Goal: Information Seeking & Learning: Learn about a topic

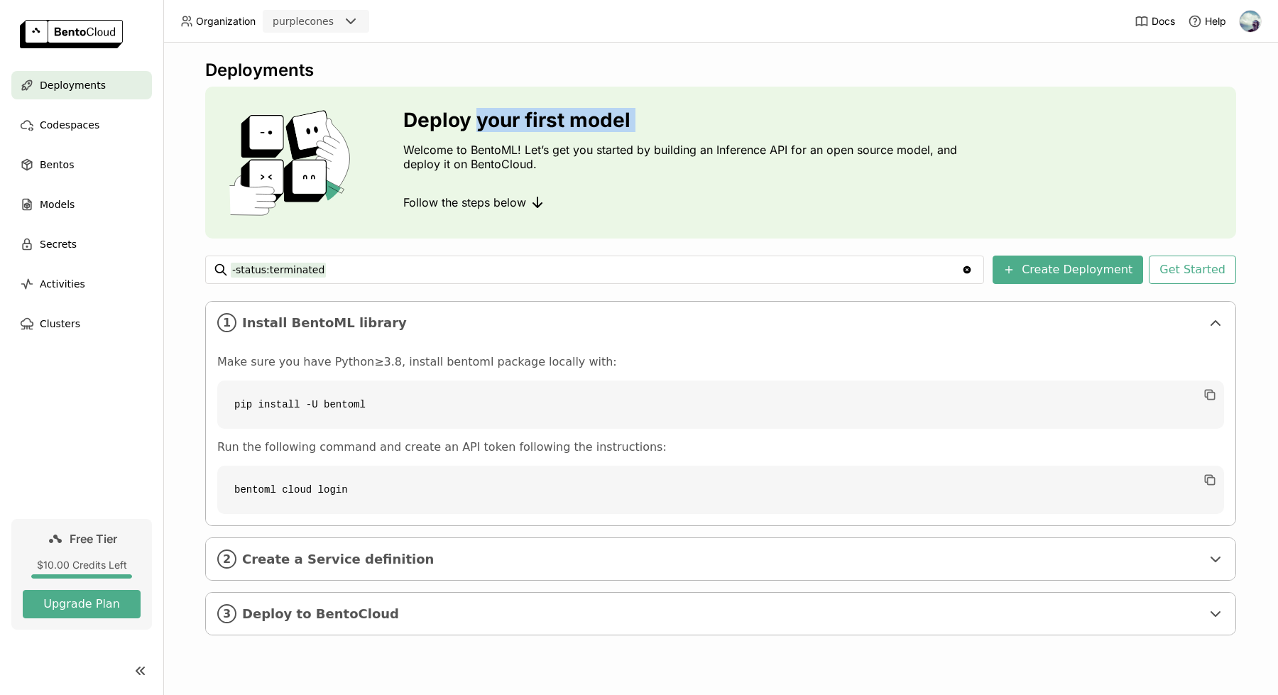
drag, startPoint x: 481, startPoint y: 119, endPoint x: 494, endPoint y: 139, distance: 24.2
click at [493, 139] on div "Deploy your first model Welcome to BentoML! Let’s get you started by building a…" at bounding box center [683, 163] width 561 height 108
click at [452, 155] on p "Welcome to BentoML! Let’s get you started by building an Inference API for an o…" at bounding box center [683, 157] width 561 height 28
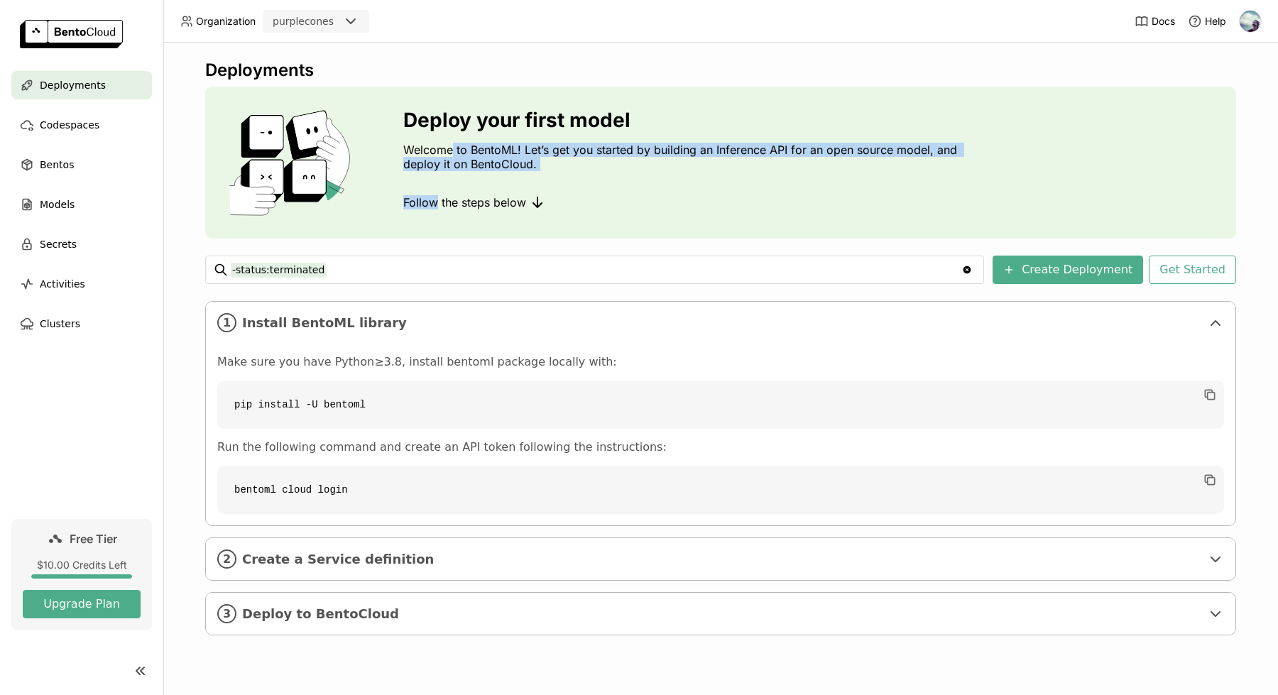
drag, startPoint x: 452, startPoint y: 154, endPoint x: 454, endPoint y: 180, distance: 25.6
click at [454, 180] on div "Deploy your first model Welcome to BentoML! Let’s get you started by building a…" at bounding box center [683, 163] width 561 height 108
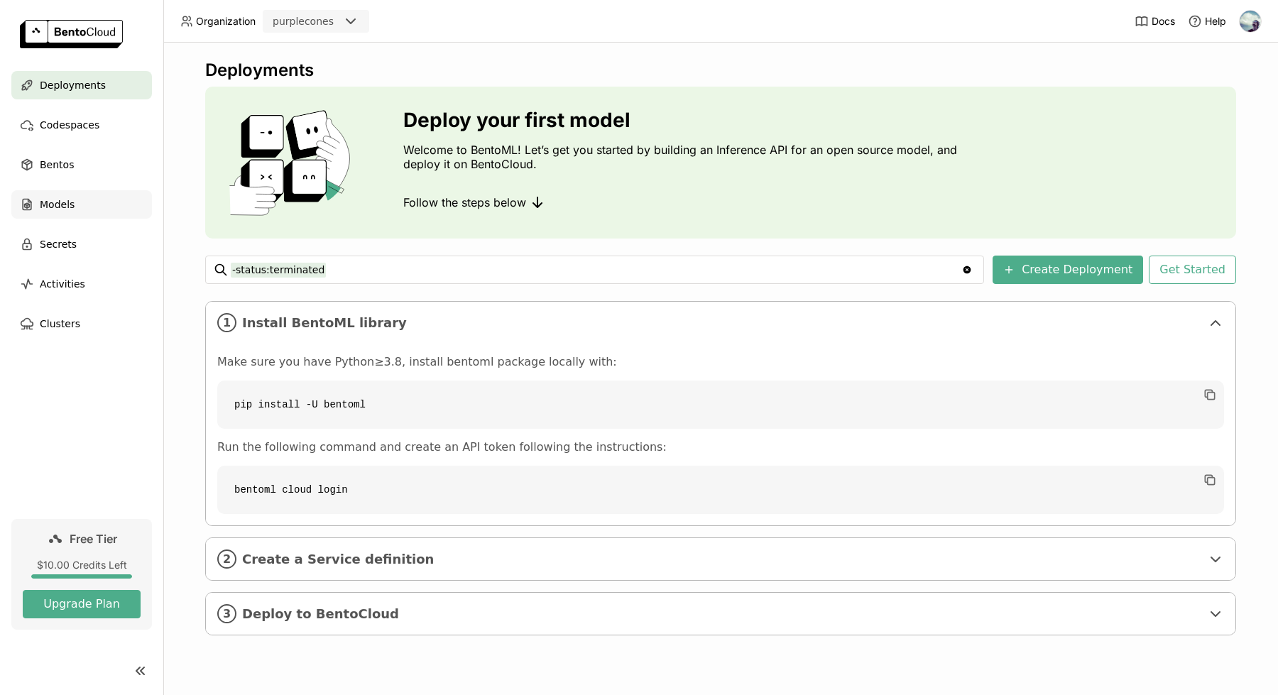
click at [61, 206] on span "Models" at bounding box center [57, 204] width 35 height 17
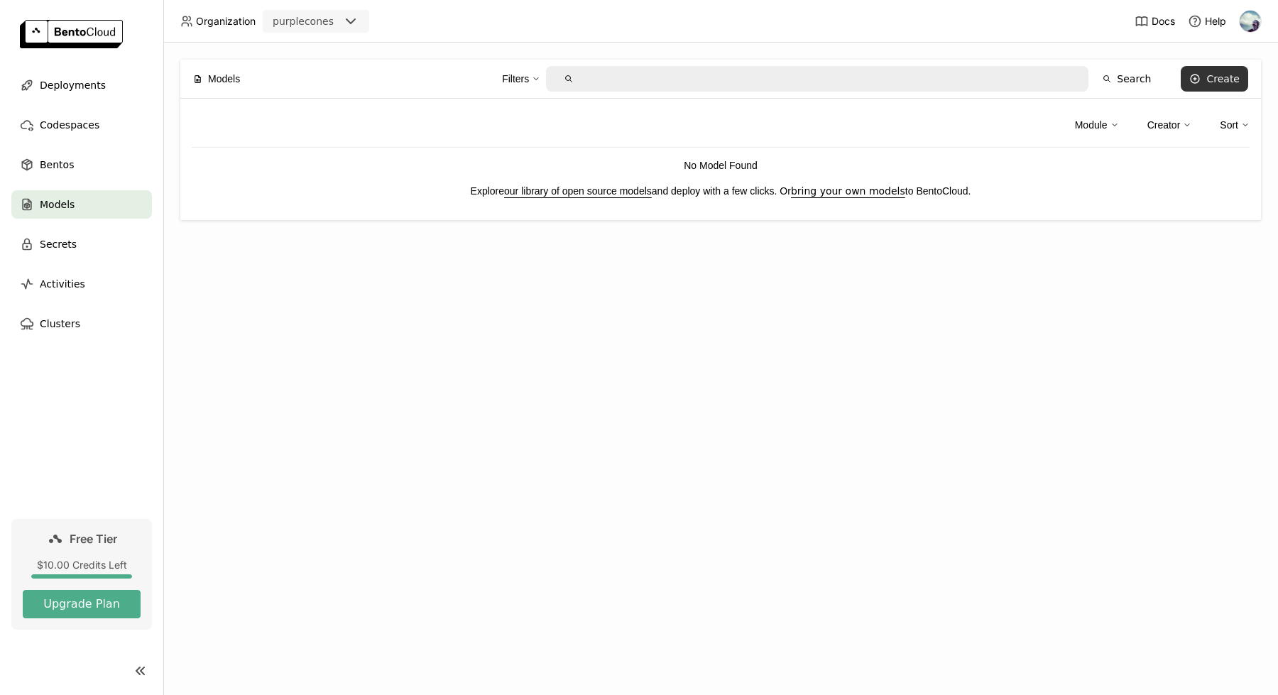
click at [1217, 81] on div "Create" at bounding box center [1222, 78] width 33 height 11
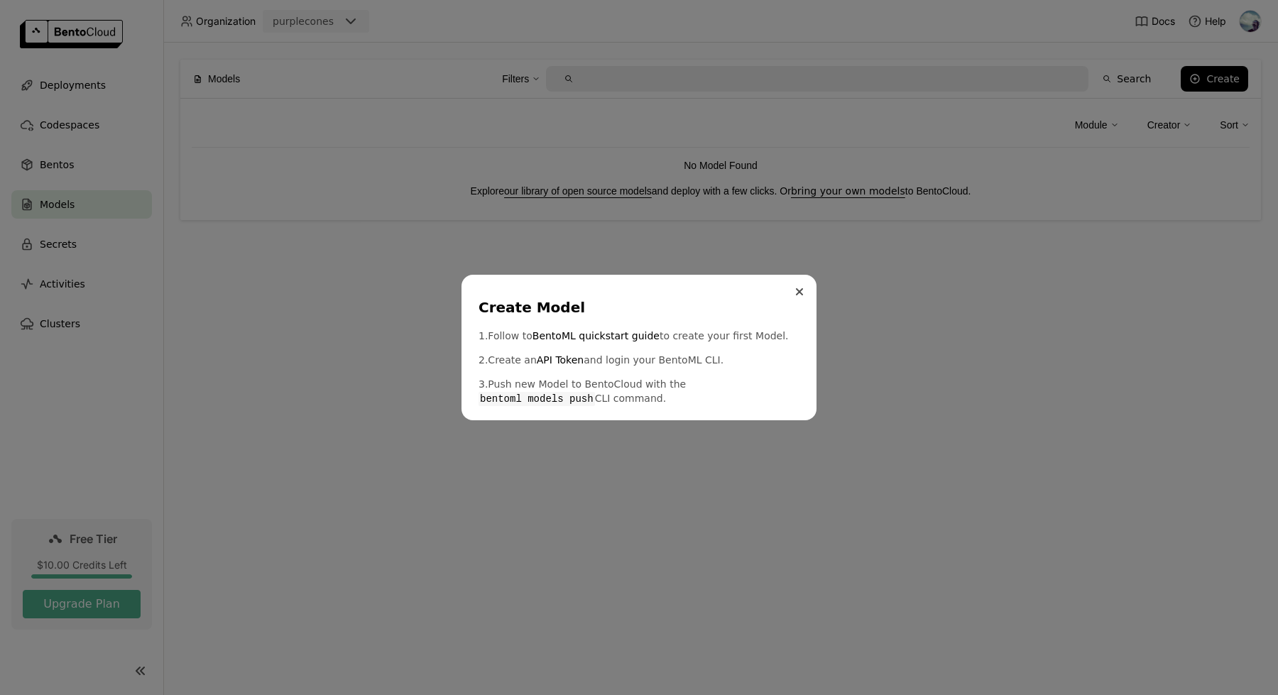
click at [801, 295] on icon "Close" at bounding box center [799, 291] width 7 height 7
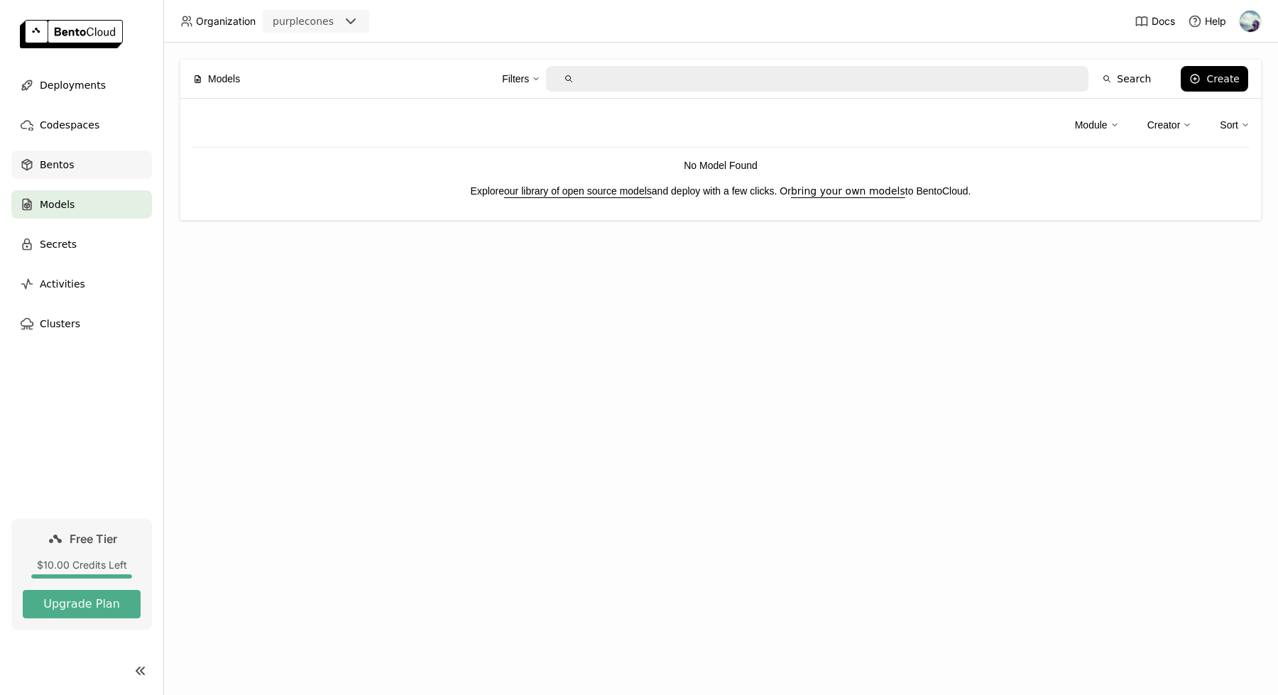
click at [74, 165] on div "Bentos" at bounding box center [81, 164] width 141 height 28
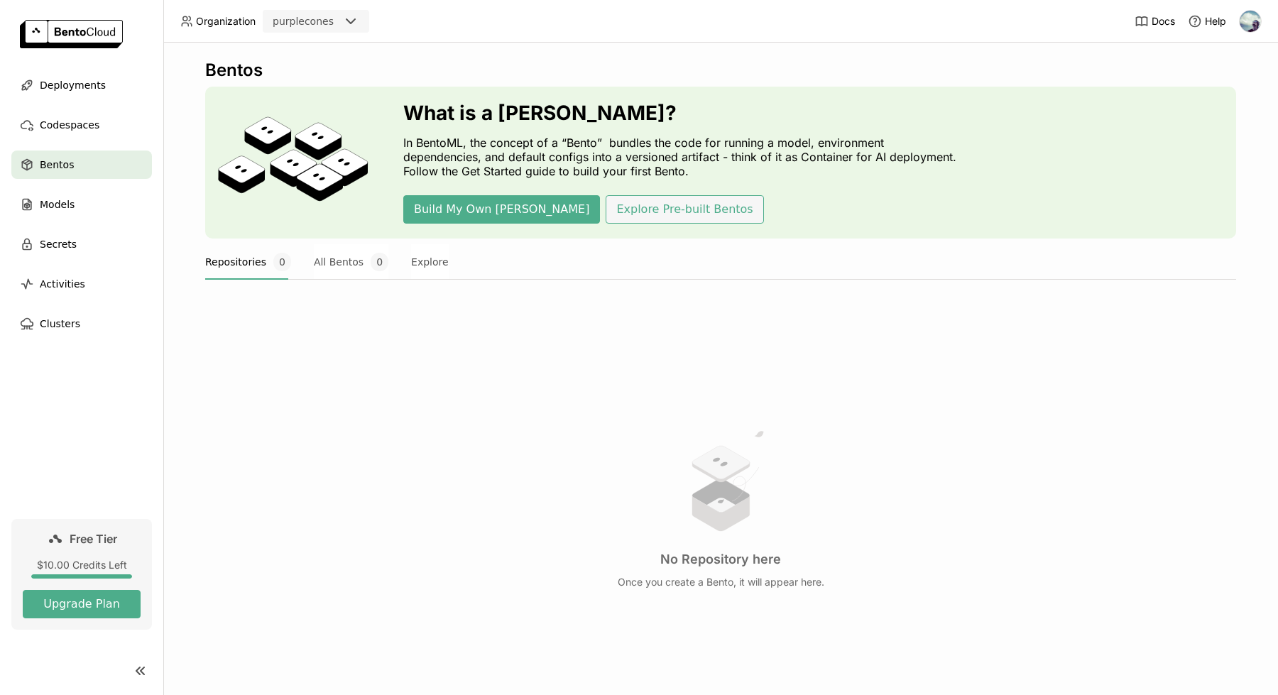
click at [606, 216] on button "Explore Pre-built Bentos" at bounding box center [685, 209] width 158 height 28
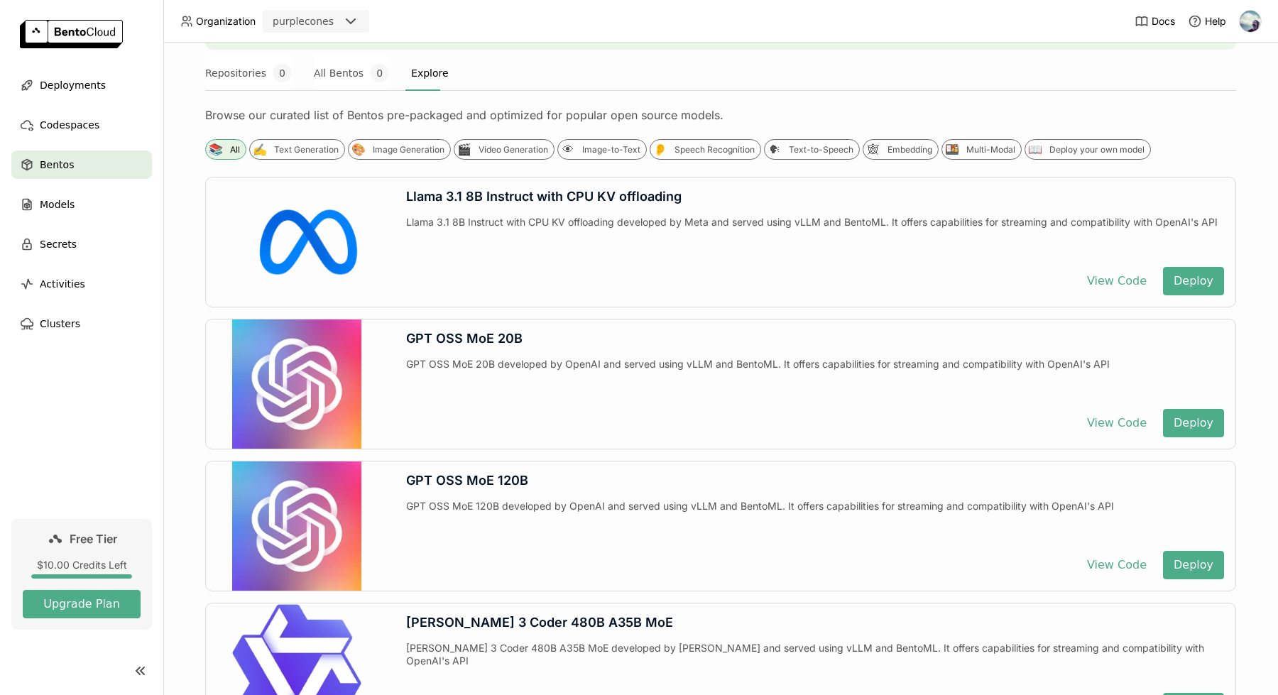
scroll to position [175, 0]
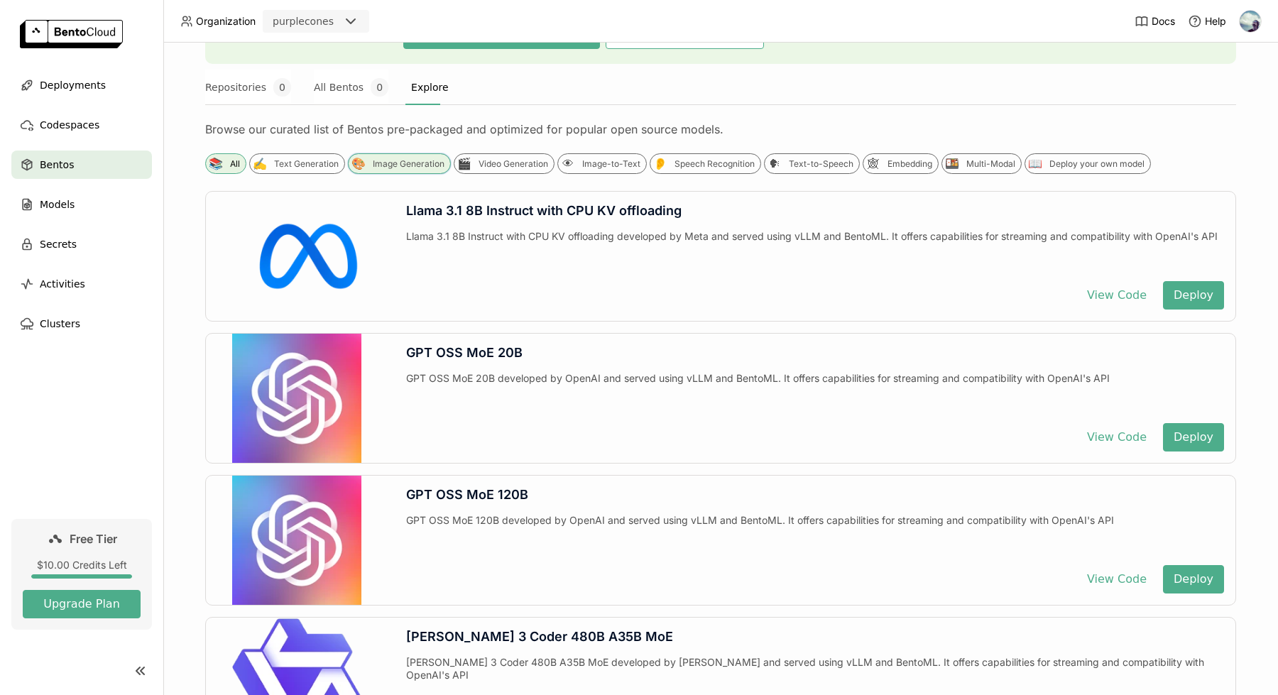
click at [375, 162] on div "Image Generation" at bounding box center [409, 163] width 72 height 11
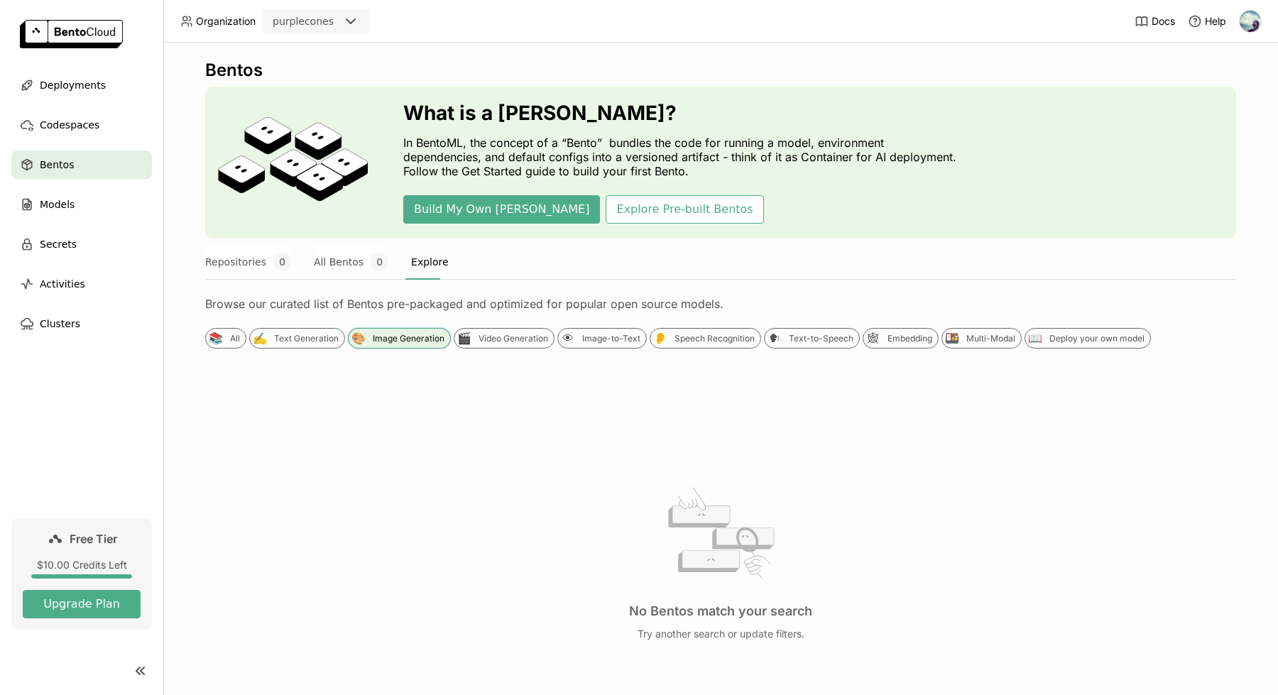
scroll to position [97, 0]
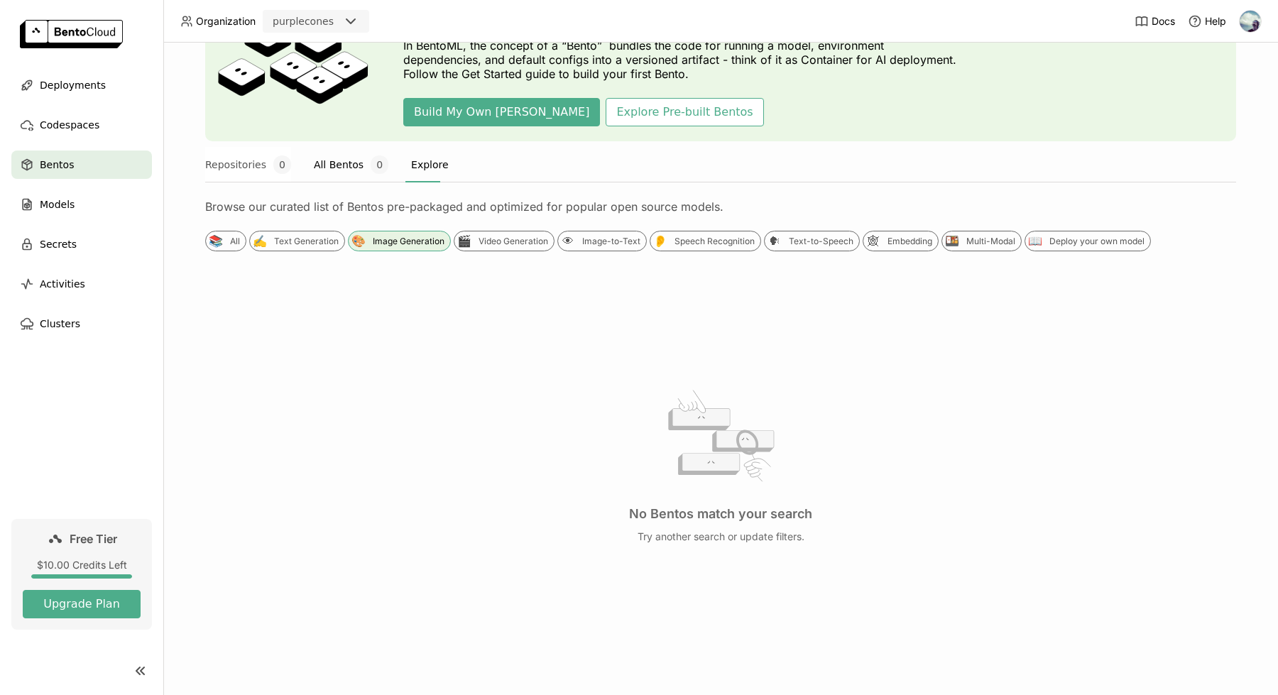
click at [343, 177] on button "All Bentos 0" at bounding box center [351, 164] width 75 height 35
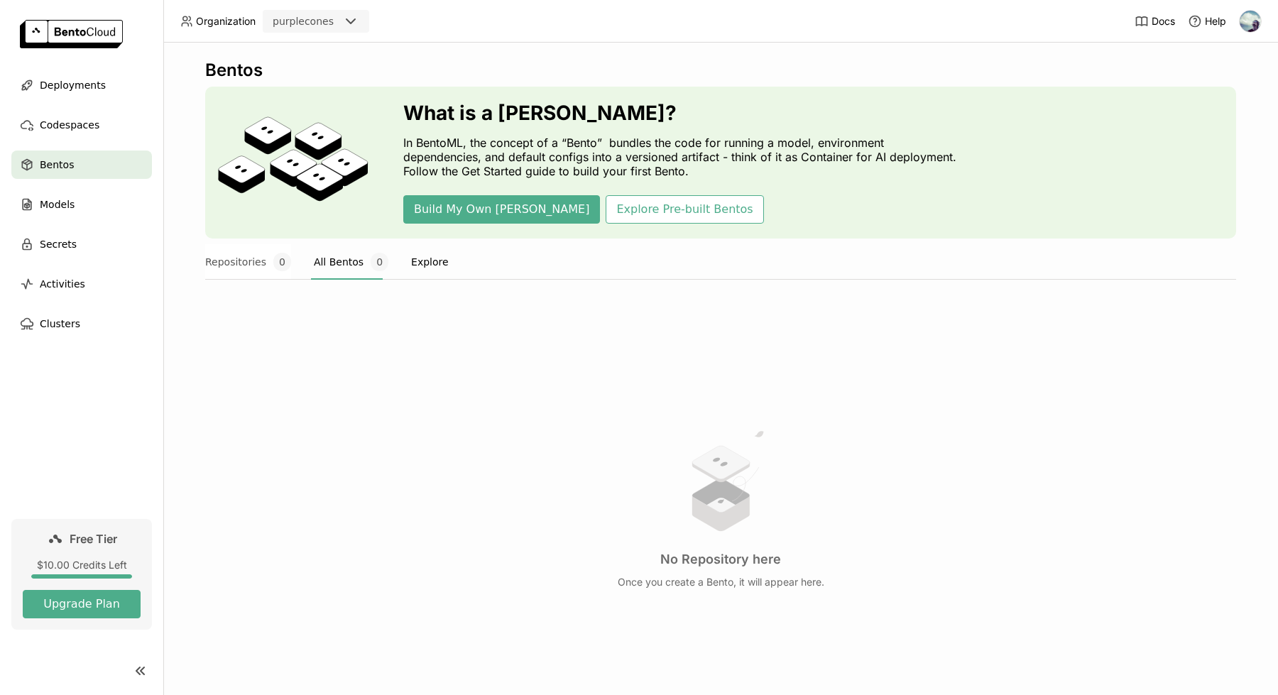
click at [432, 272] on button "Explore" at bounding box center [430, 261] width 38 height 35
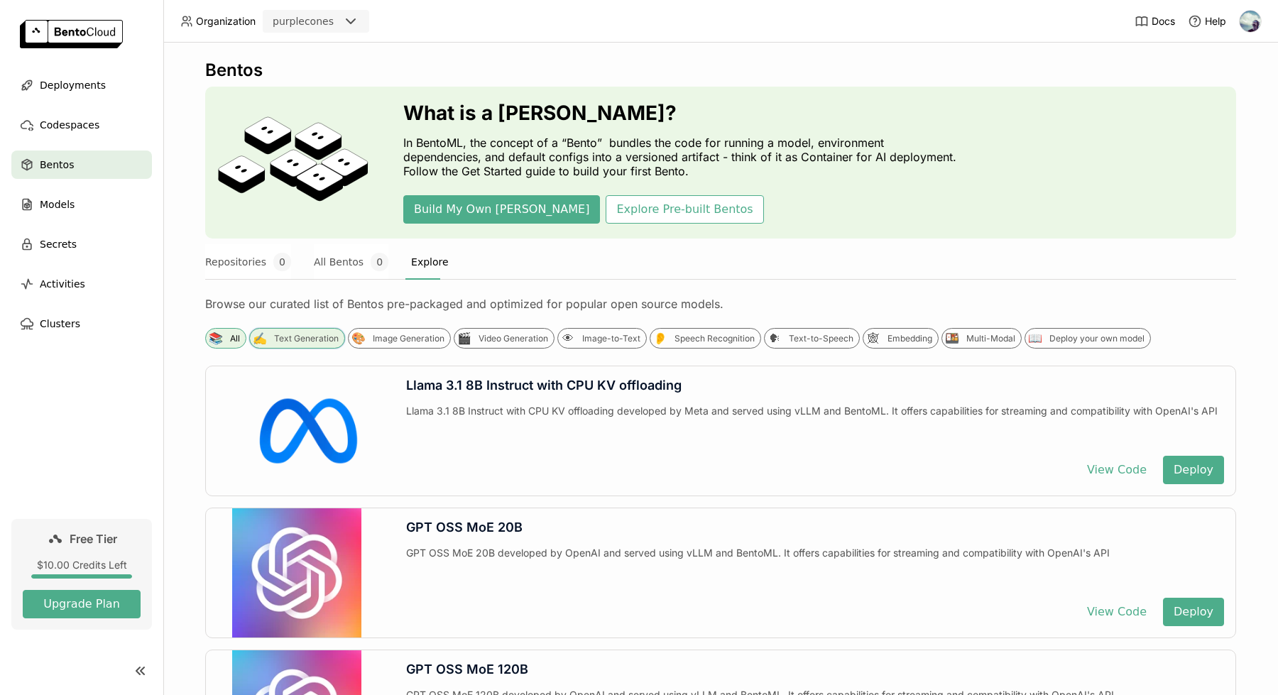
click at [304, 340] on div "Text Generation" at bounding box center [306, 338] width 65 height 11
click at [413, 342] on div "Image Generation" at bounding box center [409, 338] width 72 height 11
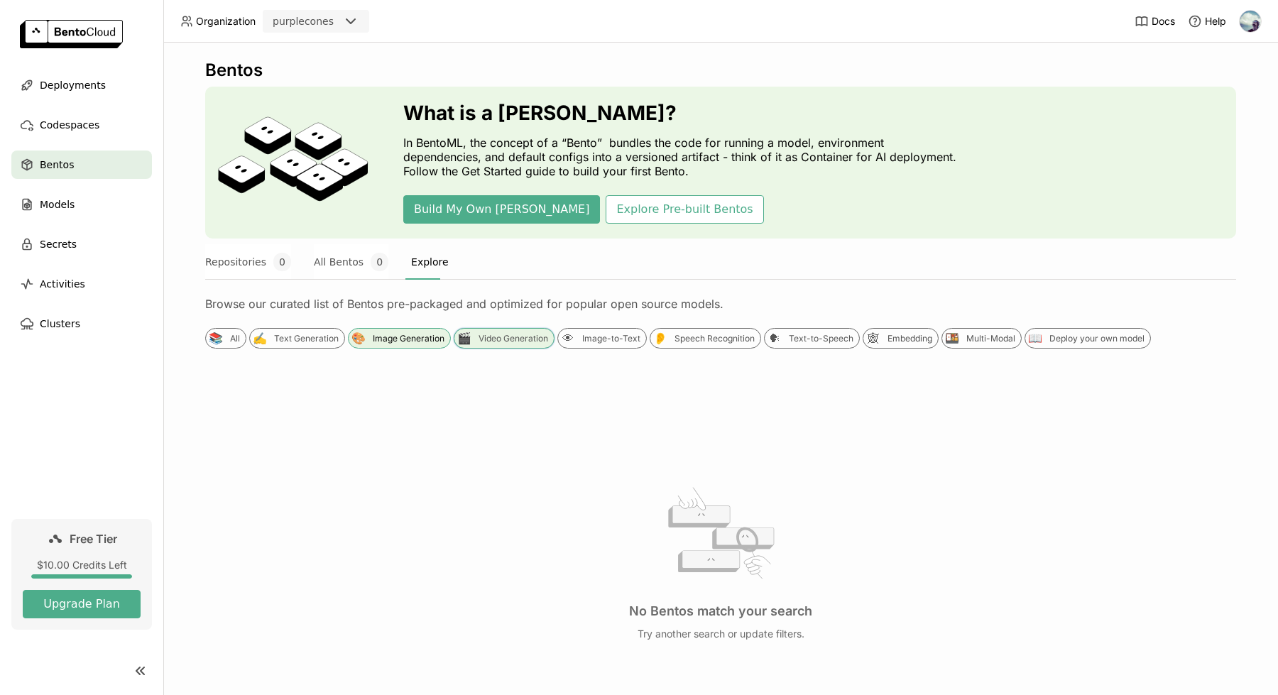
click at [512, 344] on div "🎬 Video Generation" at bounding box center [504, 338] width 101 height 21
click at [610, 340] on div "Image-to-Text" at bounding box center [611, 338] width 58 height 11
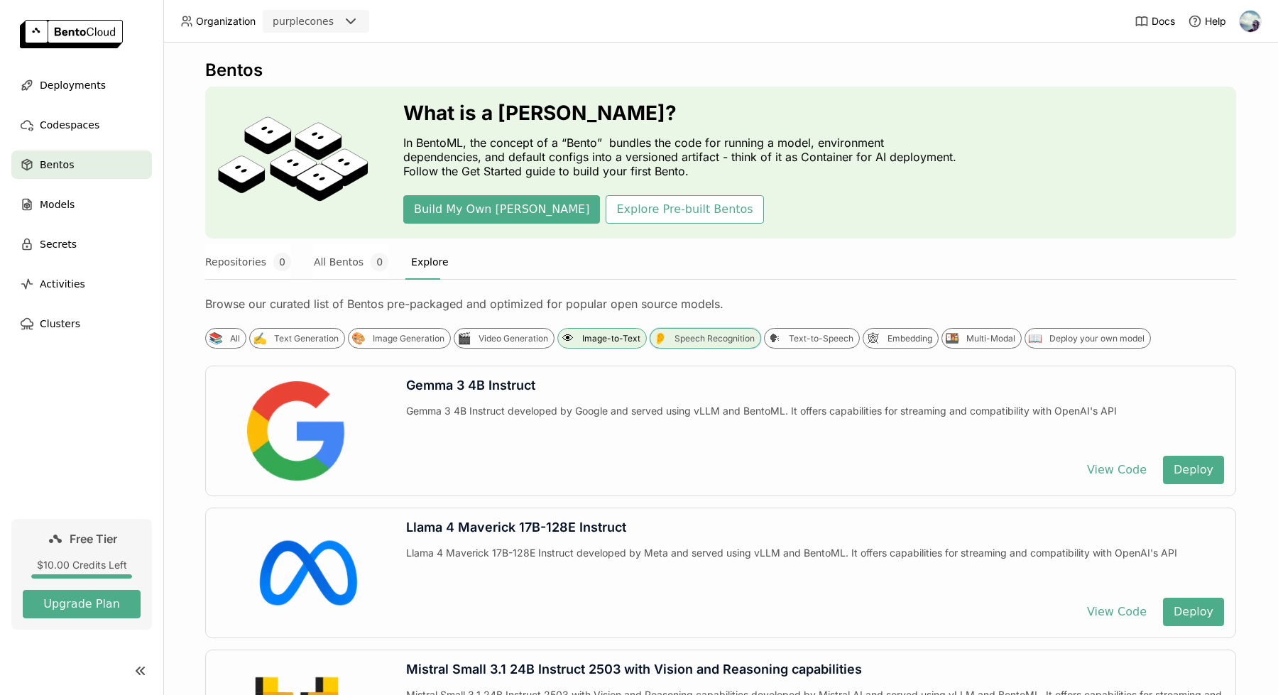
click at [715, 338] on div "Speech Recognition" at bounding box center [714, 338] width 80 height 11
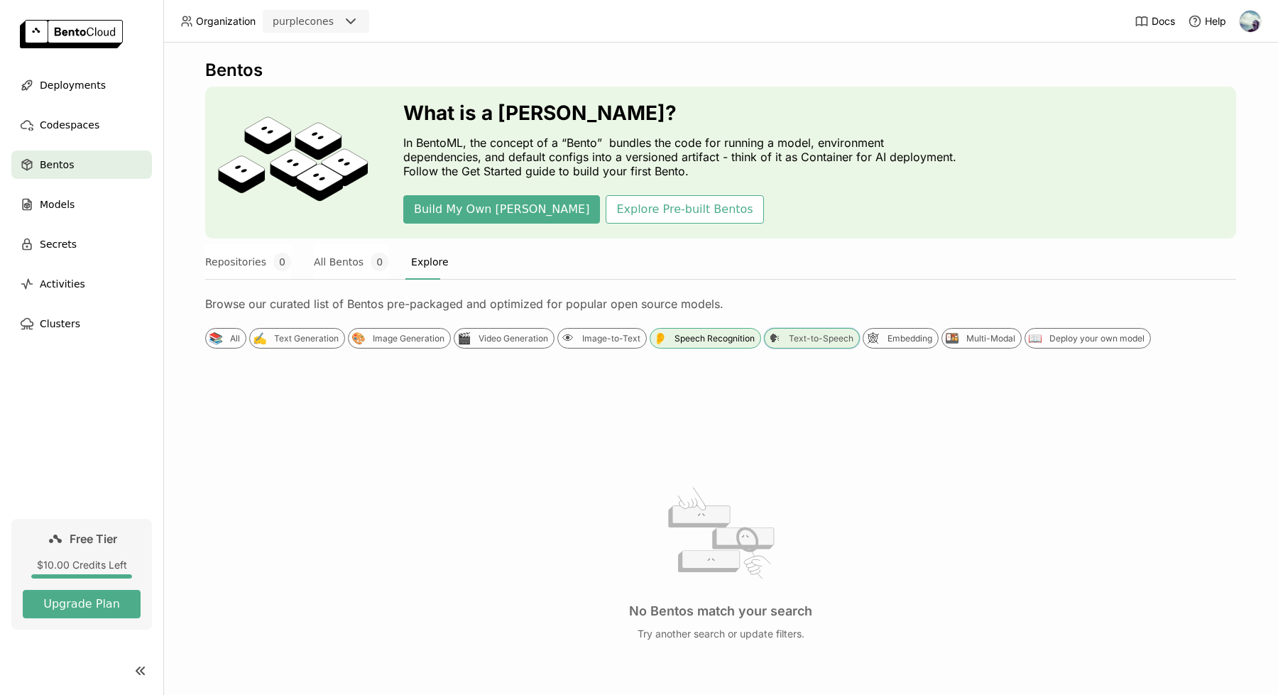
click at [801, 339] on div "Text-to-Speech" at bounding box center [821, 338] width 65 height 11
click at [889, 341] on div "Embedding" at bounding box center [909, 338] width 45 height 11
click at [1005, 341] on div "Multi-Modal" at bounding box center [990, 338] width 49 height 11
click at [401, 338] on div "Image Generation" at bounding box center [409, 338] width 72 height 11
click at [736, 238] on div "What is a [PERSON_NAME]? In BentoML, the concept of a “Bento” bundles the code …" at bounding box center [720, 163] width 1031 height 152
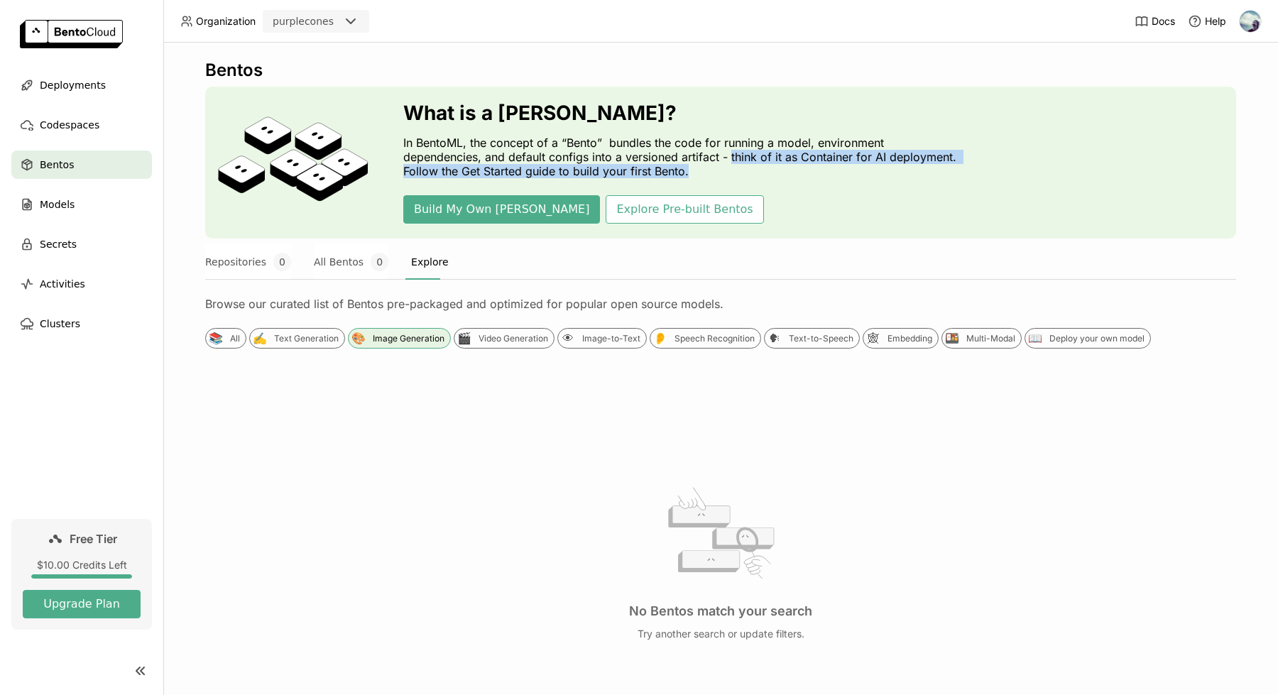
drag, startPoint x: 731, startPoint y: 155, endPoint x: 746, endPoint y: 177, distance: 26.0
click at [746, 176] on p "In BentoML, the concept of a “Bento” bundles the code for running a model, envi…" at bounding box center [683, 157] width 561 height 43
click at [746, 177] on p "In BentoML, the concept of a “Bento” bundles the code for running a model, envi…" at bounding box center [683, 157] width 561 height 43
